Goal: Find specific page/section: Find specific page/section

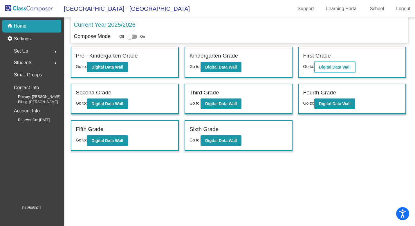
click at [339, 69] on b "Digital Data Wall" at bounding box center [335, 67] width 32 height 5
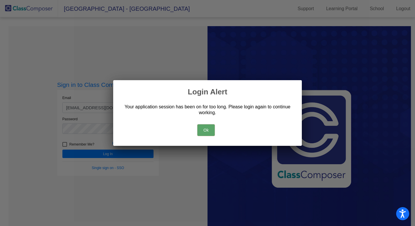
click at [206, 130] on button "Ok" at bounding box center [205, 130] width 17 height 12
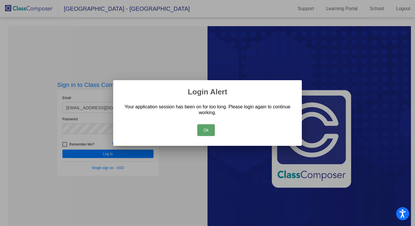
click at [205, 127] on button "Ok" at bounding box center [205, 130] width 17 height 12
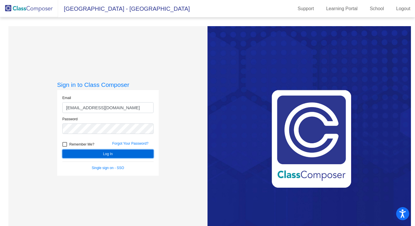
click at [141, 152] on button "Log In" at bounding box center [107, 153] width 91 height 8
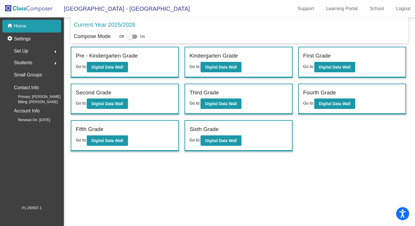
click at [333, 59] on div "First Grade" at bounding box center [352, 57] width 98 height 10
click at [335, 65] on b "Digital Data Wall" at bounding box center [335, 67] width 32 height 5
